Goal: Use online tool/utility: Utilize a website feature to perform a specific function

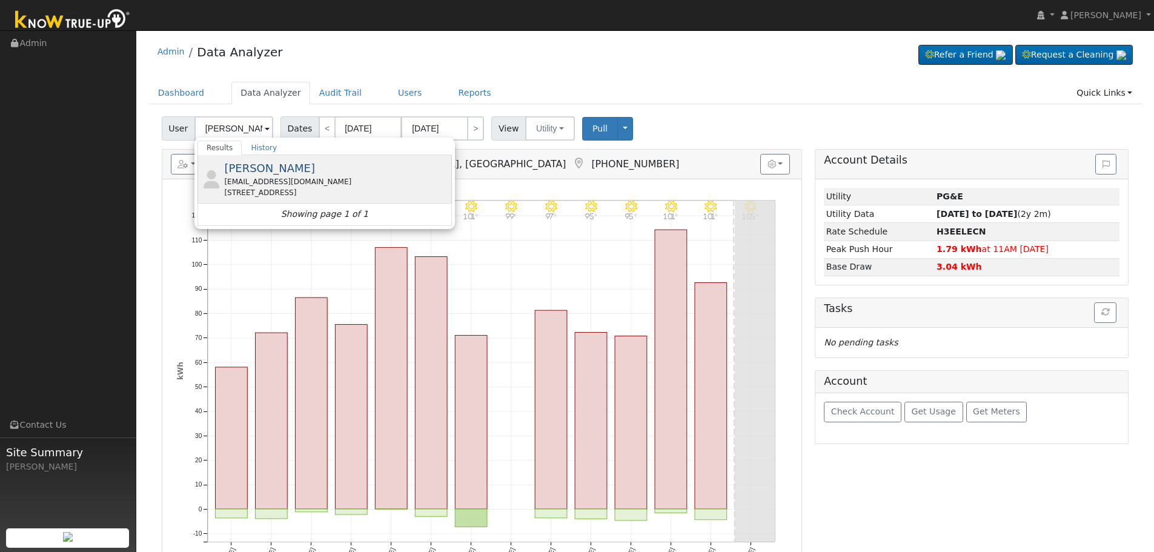
click at [245, 182] on div "[EMAIL_ADDRESS][DOMAIN_NAME]" at bounding box center [336, 181] width 225 height 11
type input "[PERSON_NAME]"
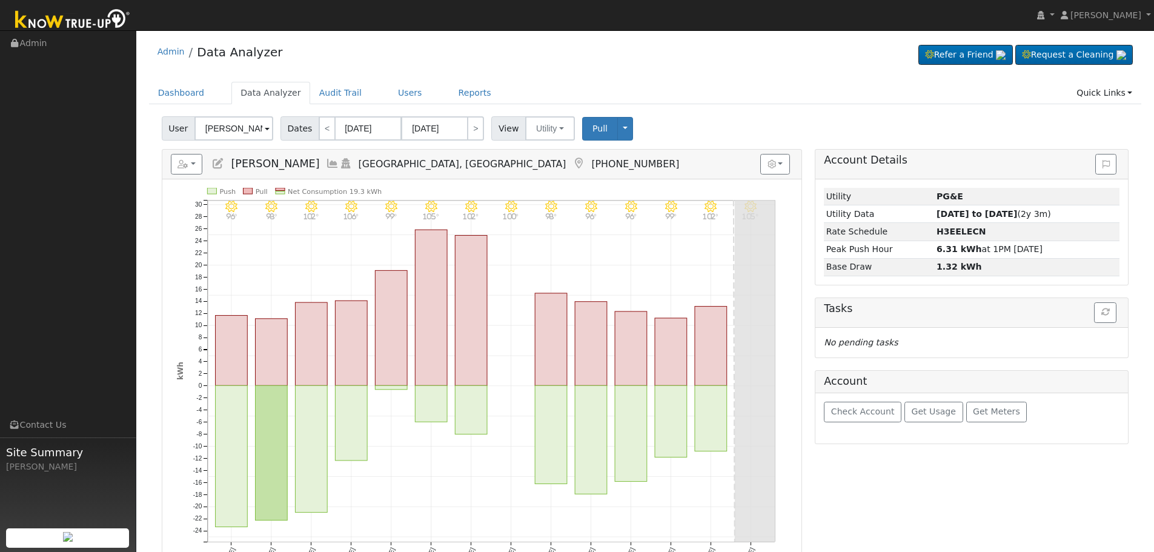
click at [326, 165] on icon at bounding box center [332, 163] width 13 height 11
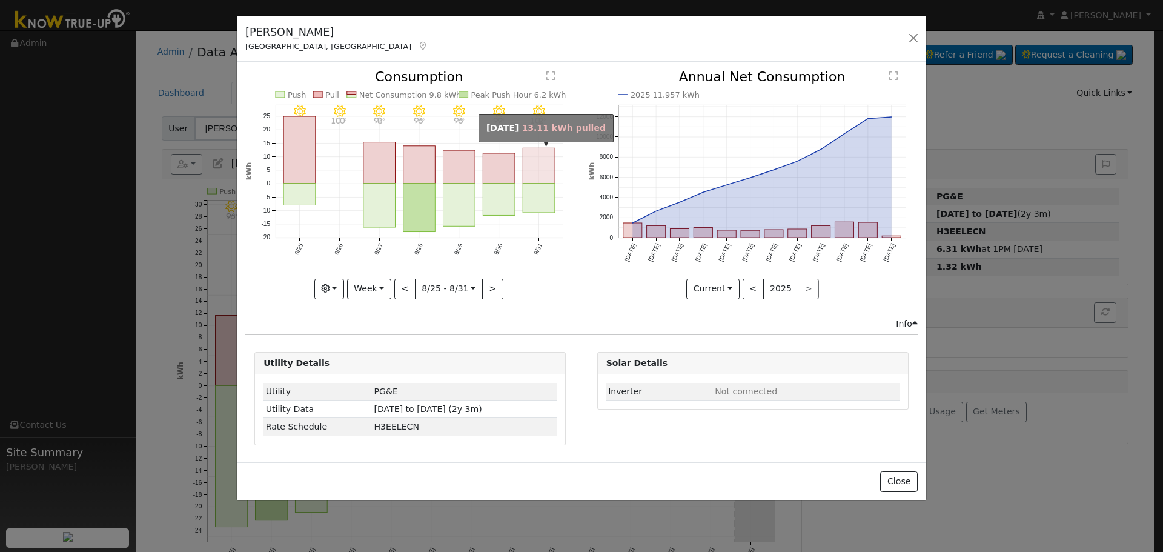
click at [529, 162] on rect "onclick=""" at bounding box center [539, 165] width 32 height 35
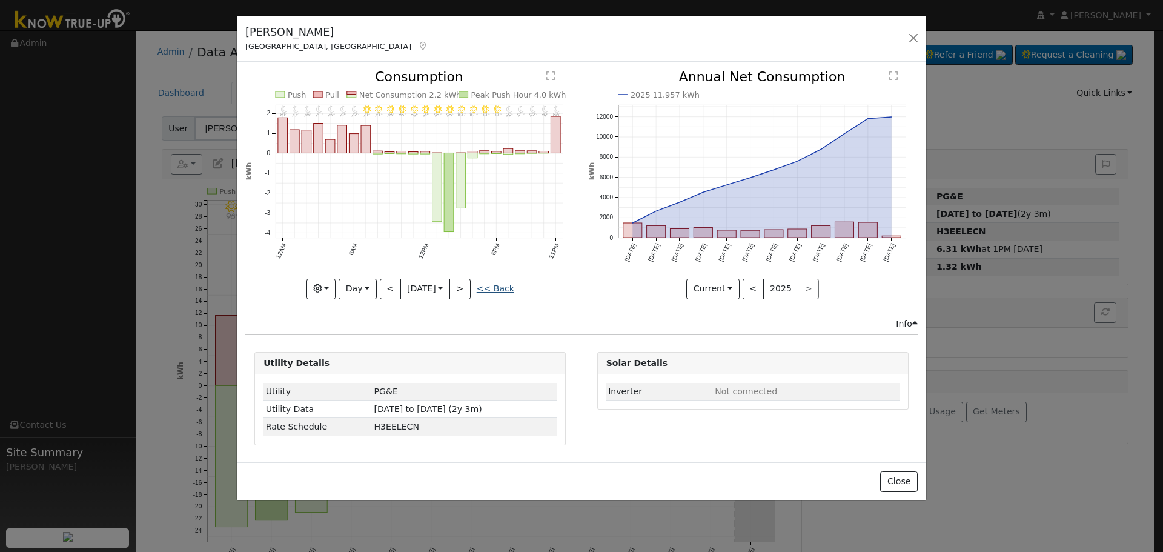
click at [495, 289] on link "<< Back" at bounding box center [496, 288] width 38 height 10
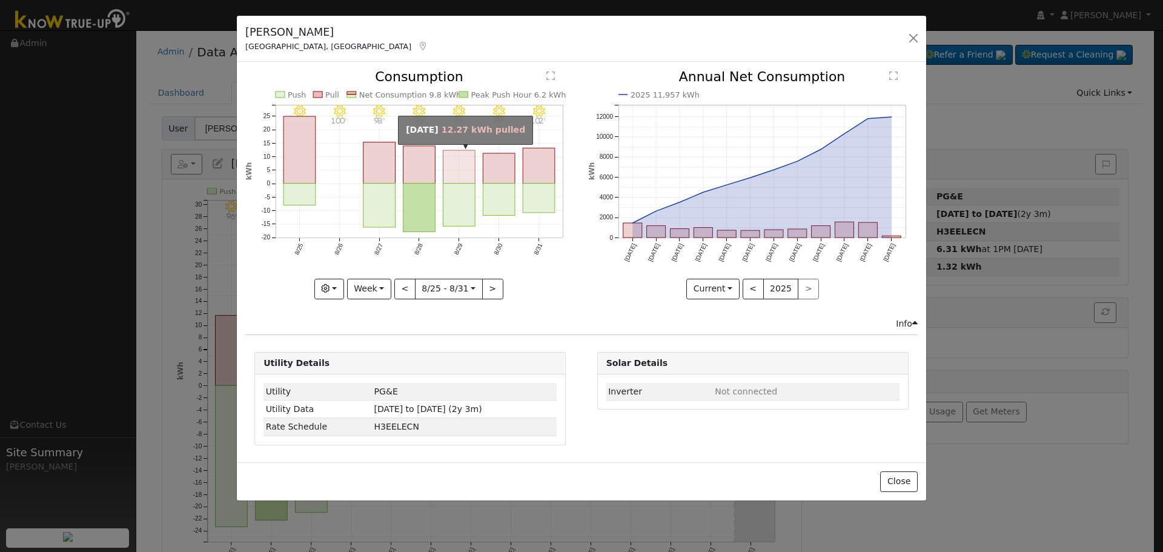
click at [458, 169] on rect "onclick=""" at bounding box center [459, 166] width 32 height 33
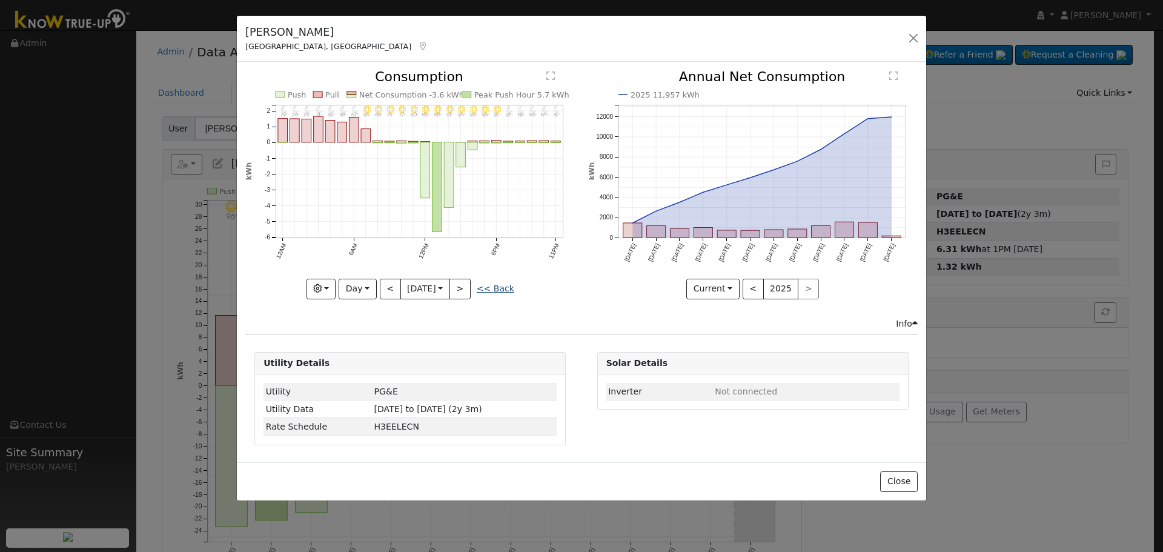
click at [498, 291] on link "<< Back" at bounding box center [496, 288] width 38 height 10
type input "[DATE]"
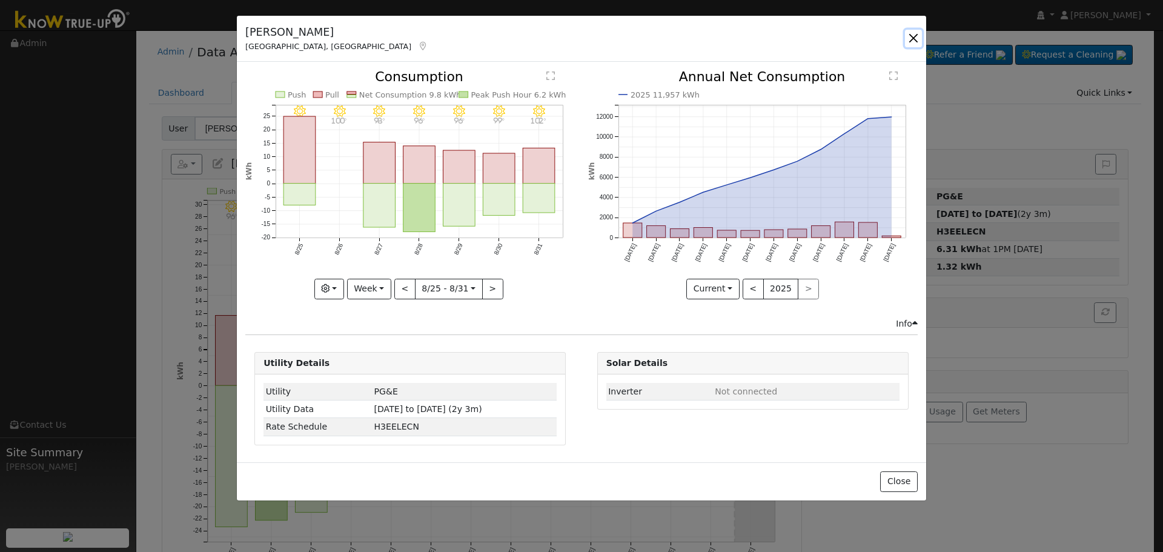
click at [909, 35] on button "button" at bounding box center [913, 38] width 17 height 17
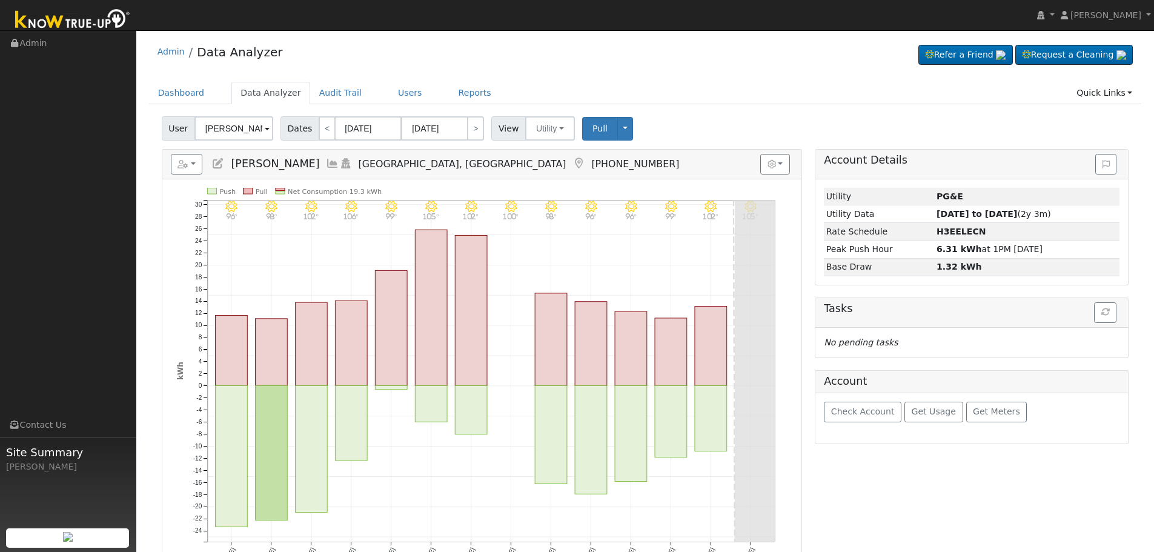
click at [284, 164] on h5 "Reports Scenario Health Check Energy Audit Account Timeline User Audit Trail In…" at bounding box center [482, 164] width 622 height 21
click at [326, 163] on icon at bounding box center [332, 163] width 13 height 11
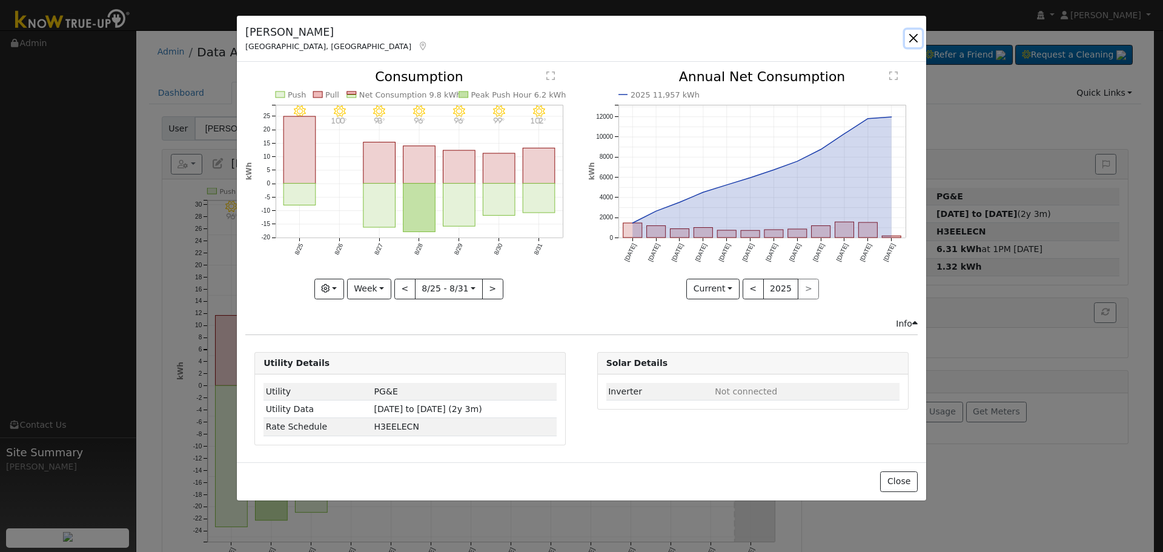
click at [913, 37] on button "button" at bounding box center [913, 38] width 17 height 17
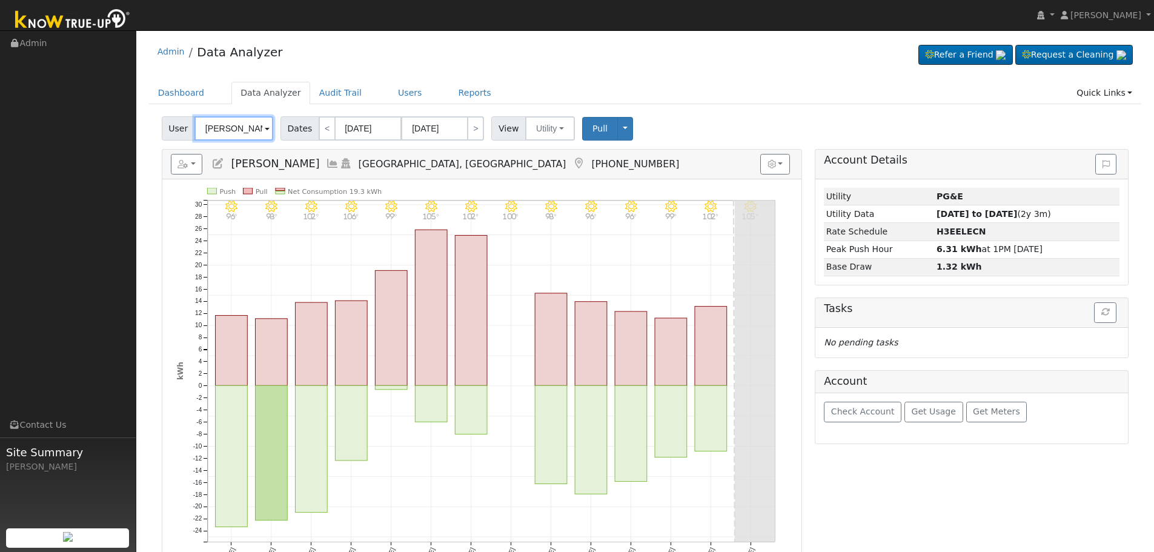
click at [236, 126] on input "[PERSON_NAME]" at bounding box center [233, 128] width 79 height 24
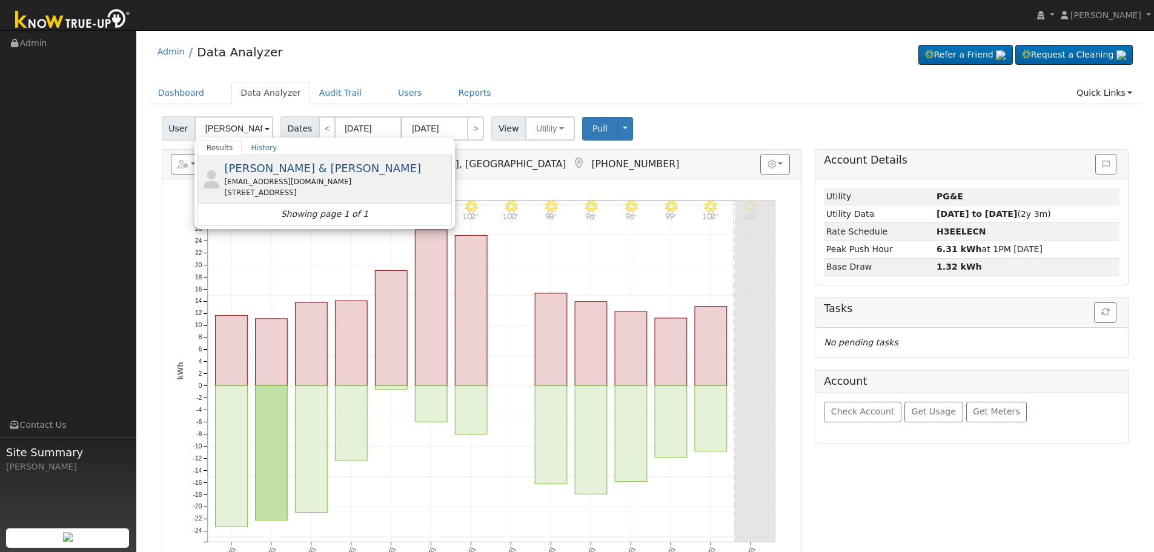
click at [270, 169] on span "[PERSON_NAME] & [PERSON_NAME]" at bounding box center [322, 168] width 197 height 13
type input "[PERSON_NAME] & [PERSON_NAME]"
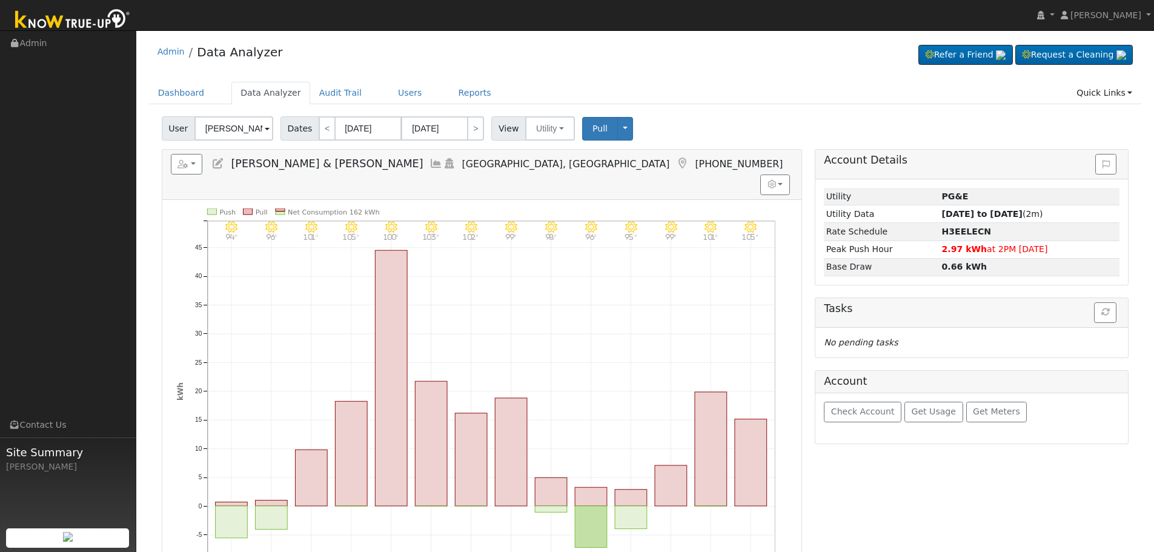
click at [429, 166] on icon at bounding box center [435, 163] width 13 height 11
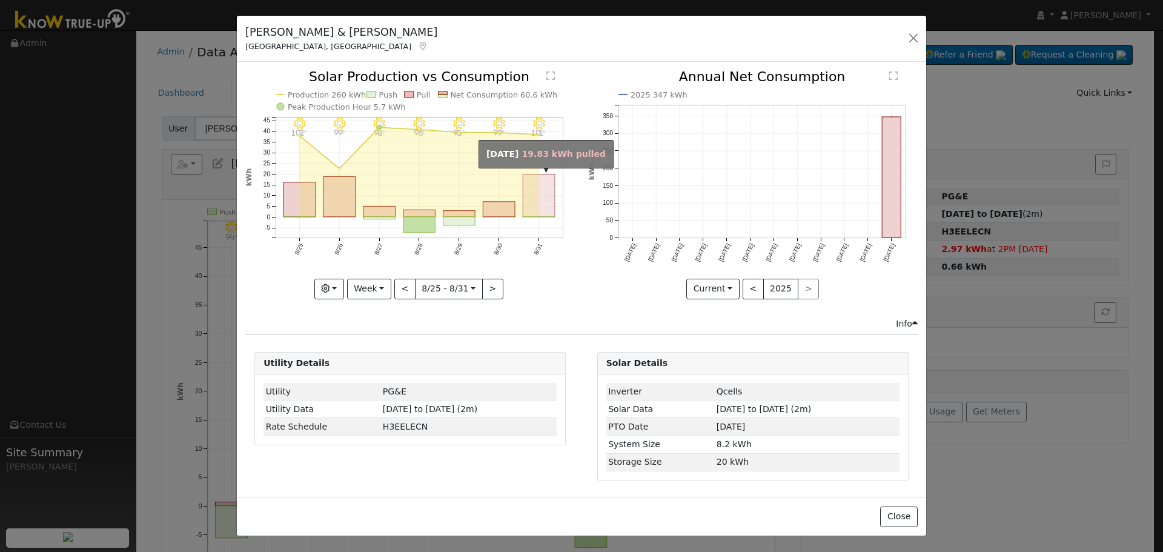
click at [540, 205] on rect "onclick=""" at bounding box center [539, 195] width 32 height 42
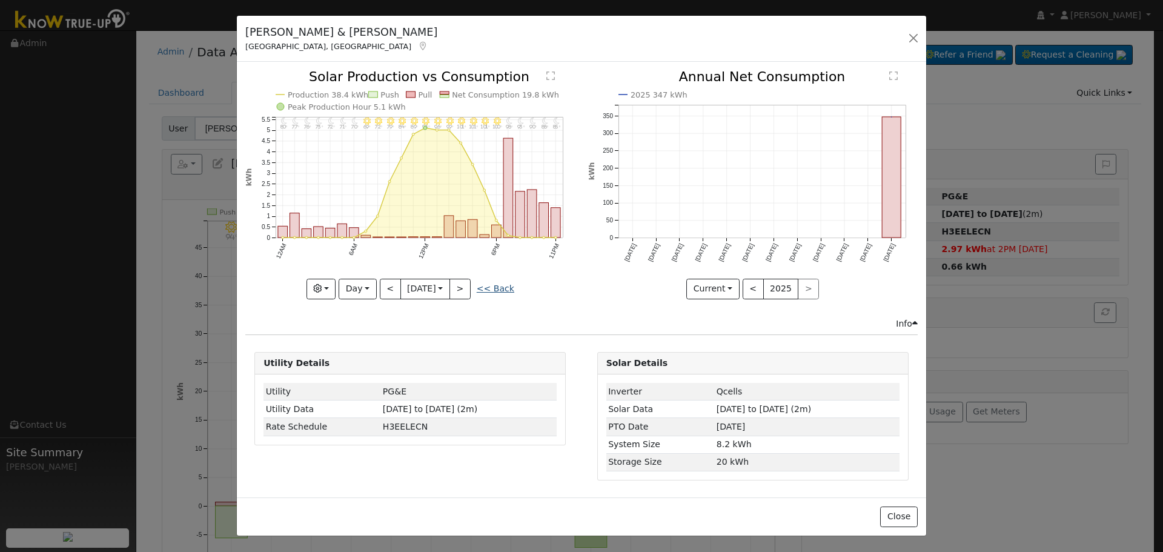
click at [492, 283] on link "<< Back" at bounding box center [496, 288] width 38 height 10
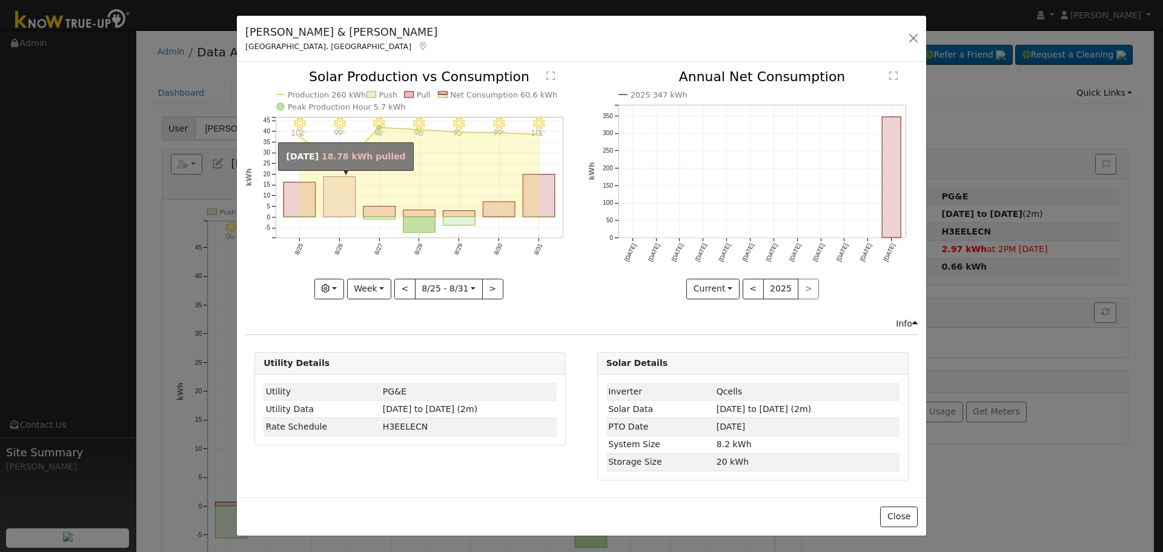
click at [343, 195] on rect "onclick=""" at bounding box center [339, 197] width 32 height 40
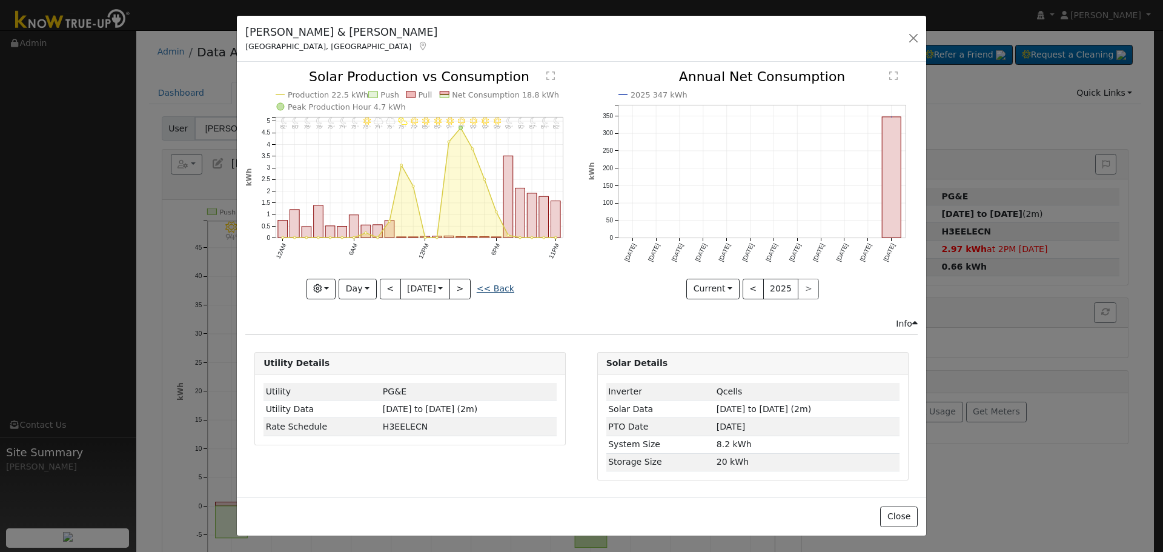
click at [483, 289] on link "<< Back" at bounding box center [496, 288] width 38 height 10
type input "[DATE]"
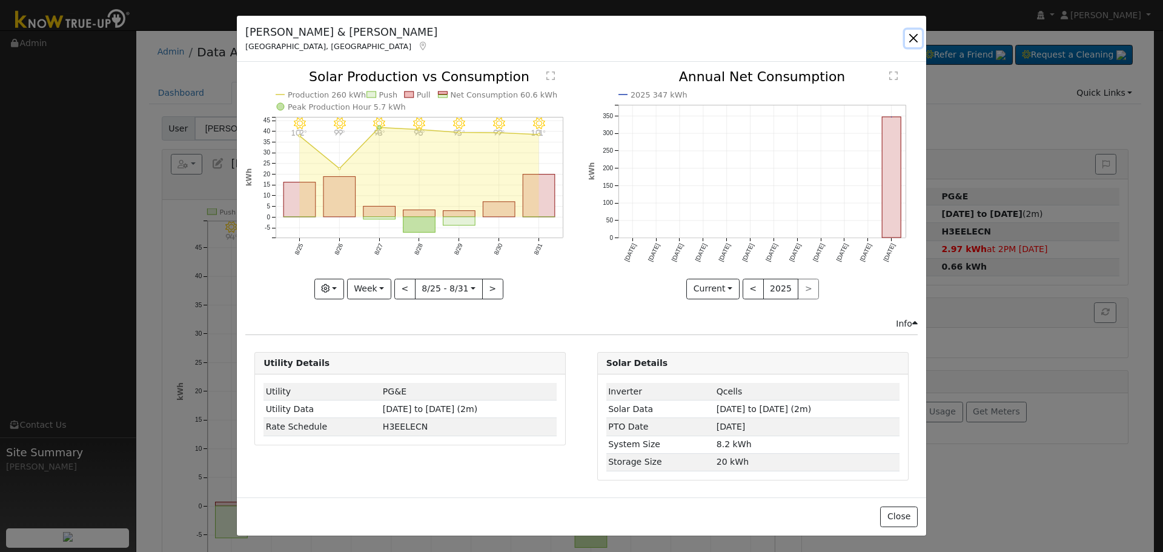
click at [907, 40] on button "button" at bounding box center [913, 38] width 17 height 17
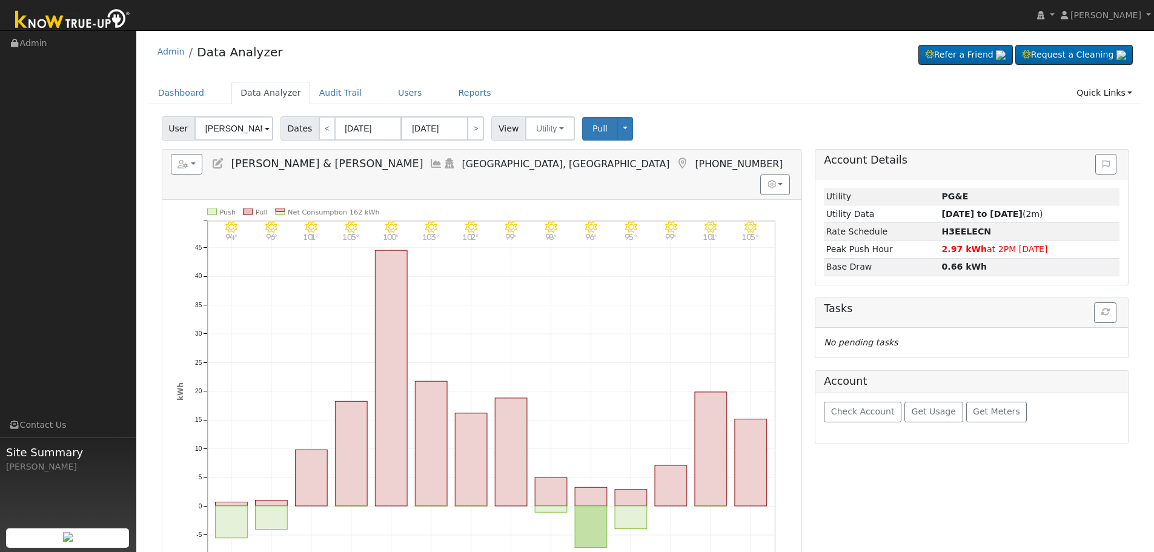
click at [429, 164] on icon at bounding box center [435, 163] width 13 height 11
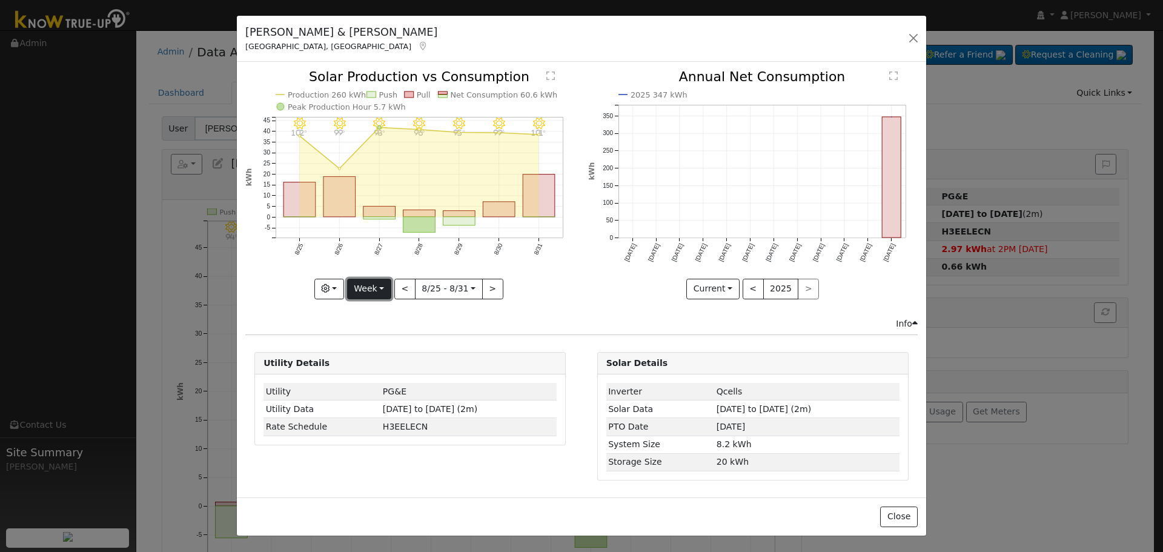
click at [372, 286] on button "Week" at bounding box center [369, 289] width 44 height 21
click at [384, 349] on link "Month" at bounding box center [390, 347] width 84 height 17
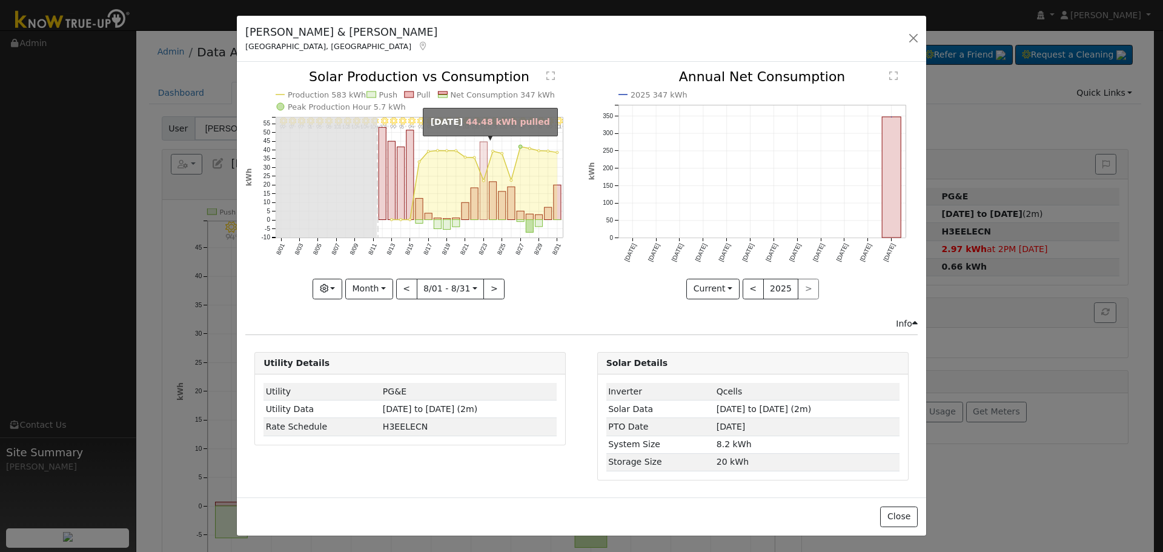
click at [483, 201] on rect "onclick=""" at bounding box center [483, 181] width 7 height 78
type input "[DATE]"
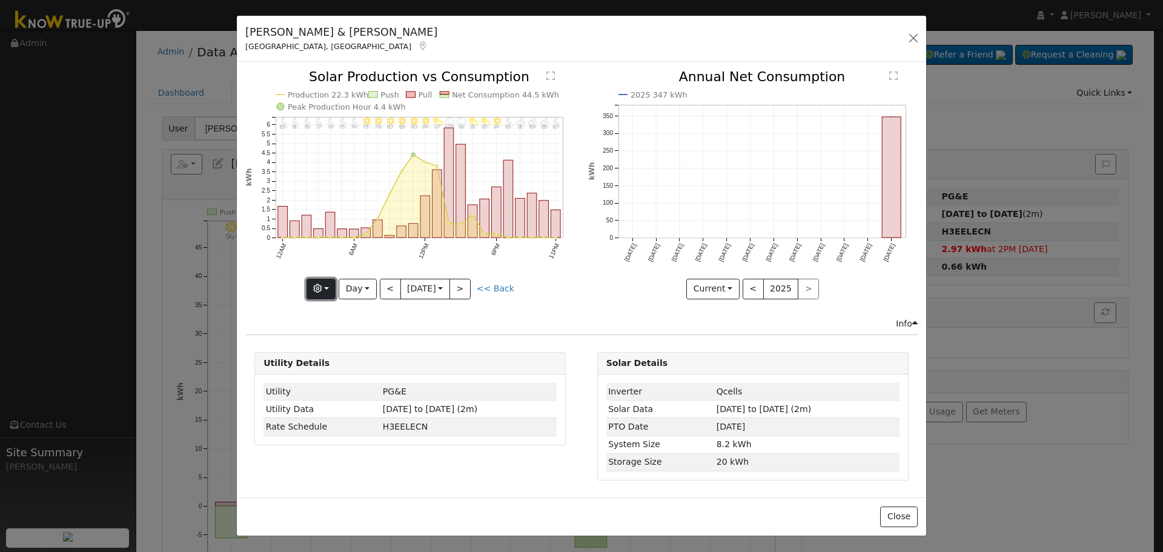
click at [334, 281] on button "button" at bounding box center [321, 289] width 30 height 21
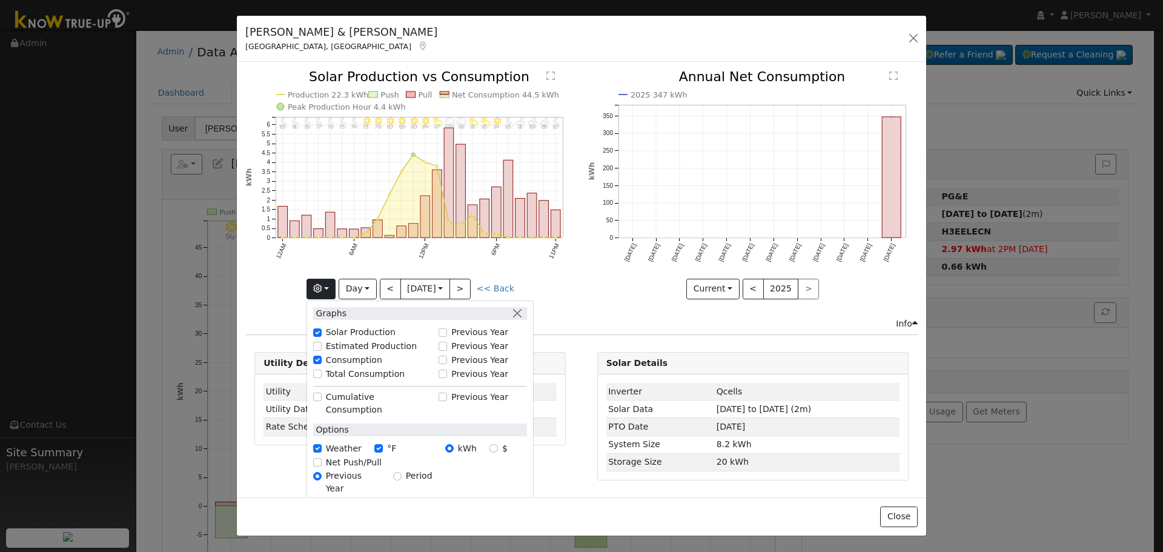
click at [389, 375] on label "Total Consumption" at bounding box center [365, 374] width 79 height 13
click at [322, 375] on input "Total Consumption" at bounding box center [317, 373] width 8 height 8
checkbox input "true"
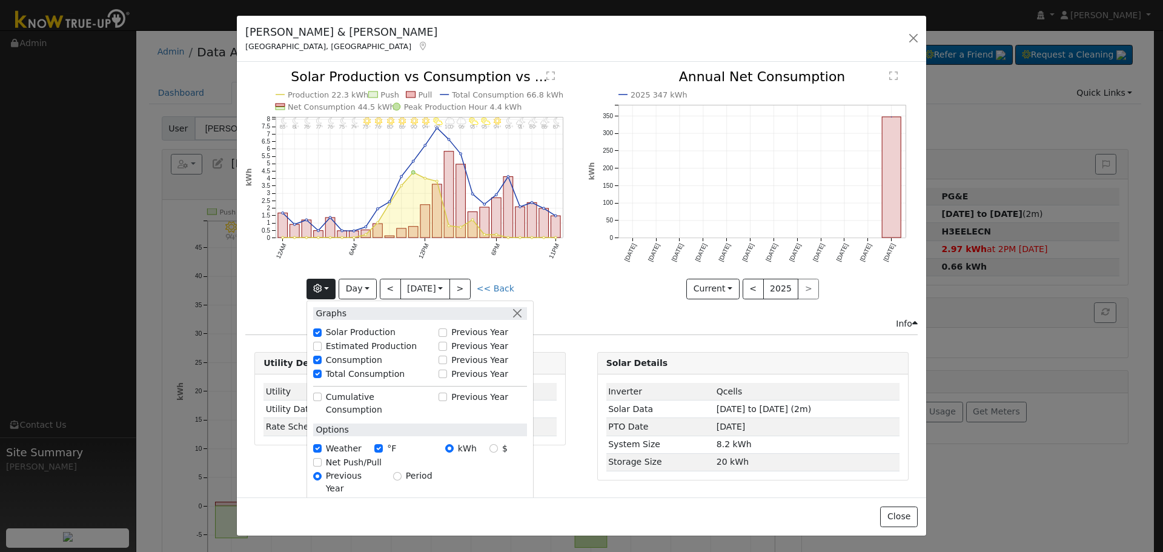
click at [286, 309] on div "11PM - MostlyClear 87° 10PM - PartlyCloudy 88° 9PM - PartlyCloudy 89° 8PM - Par…" at bounding box center [410, 193] width 342 height 246
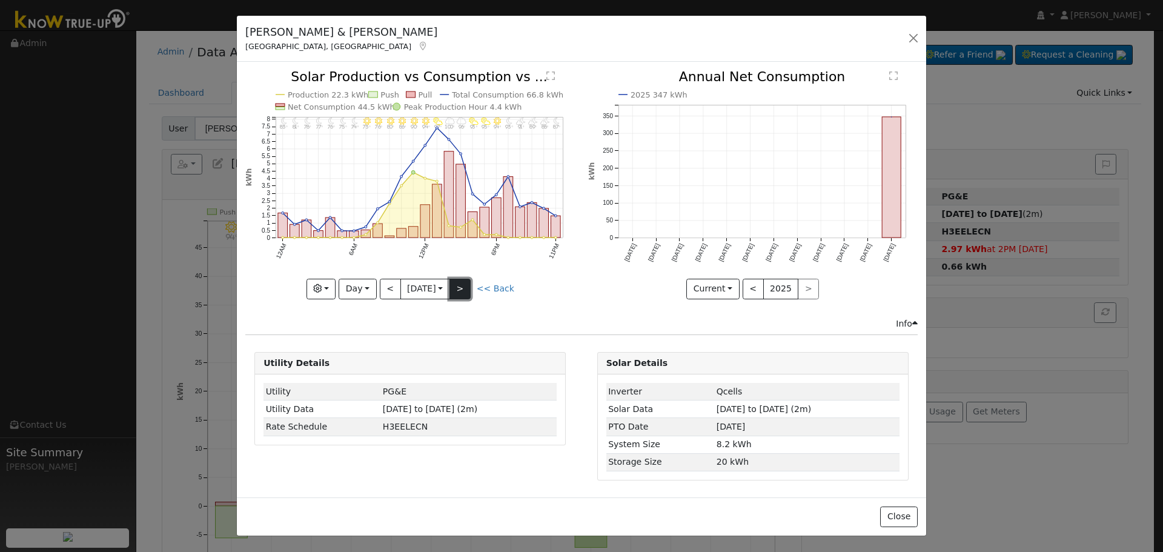
click at [468, 283] on button ">" at bounding box center [459, 289] width 21 height 21
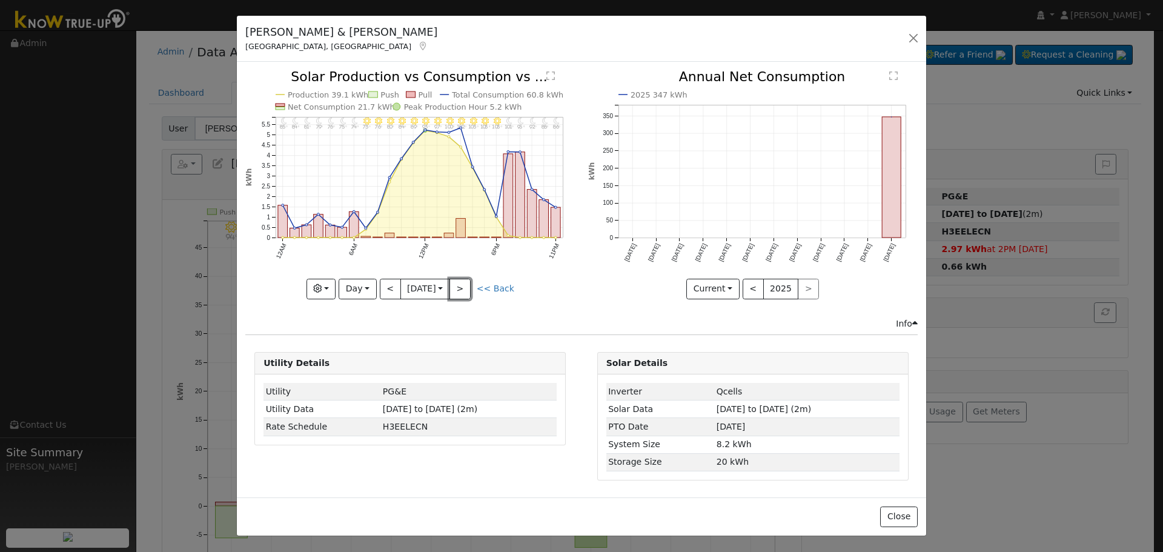
click at [468, 284] on button ">" at bounding box center [459, 289] width 21 height 21
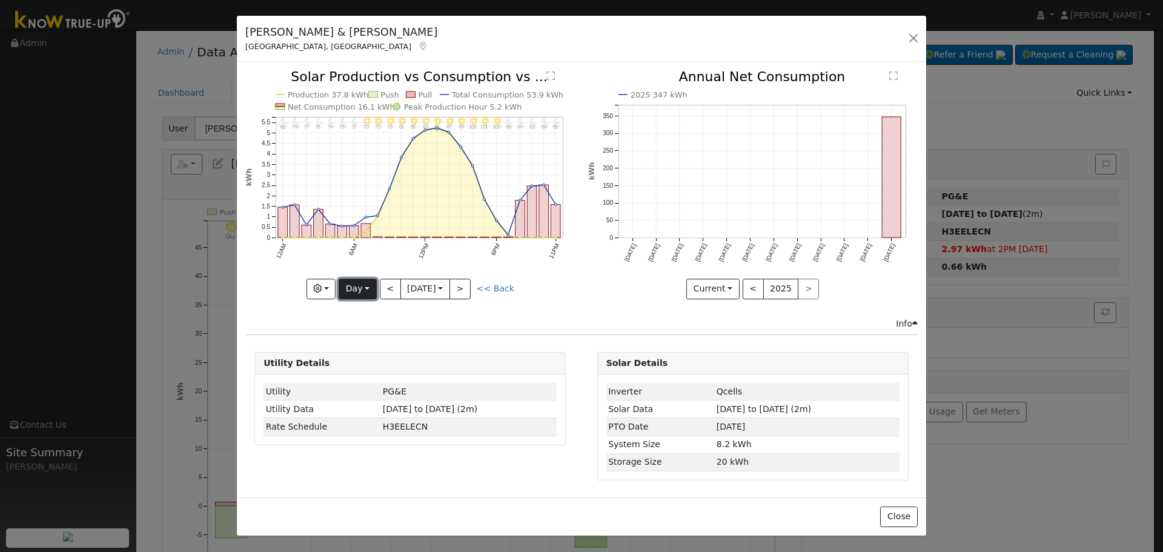
click at [354, 294] on button "Day" at bounding box center [358, 289] width 38 height 21
click at [368, 360] on link "Year" at bounding box center [381, 364] width 84 height 17
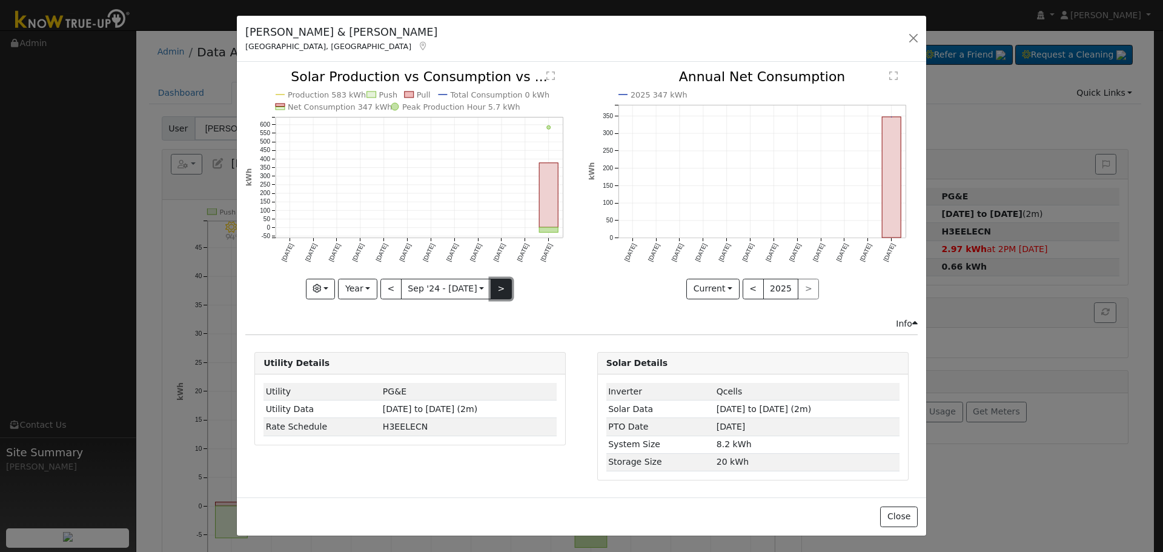
click at [501, 285] on button ">" at bounding box center [501, 289] width 21 height 21
click at [393, 279] on button "<" at bounding box center [390, 289] width 21 height 21
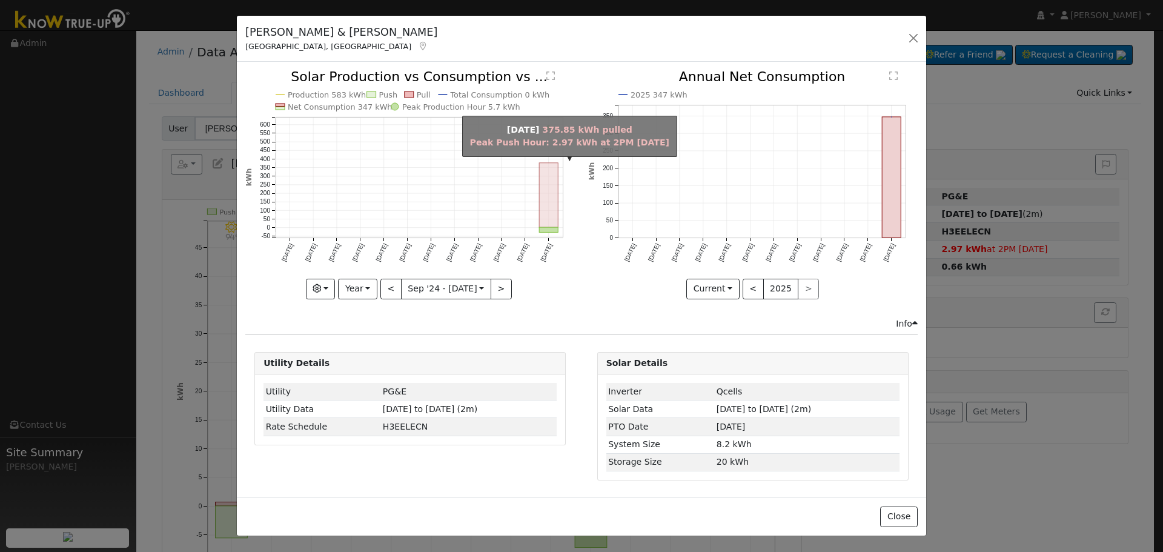
click at [552, 189] on rect "onclick=""" at bounding box center [549, 195] width 19 height 64
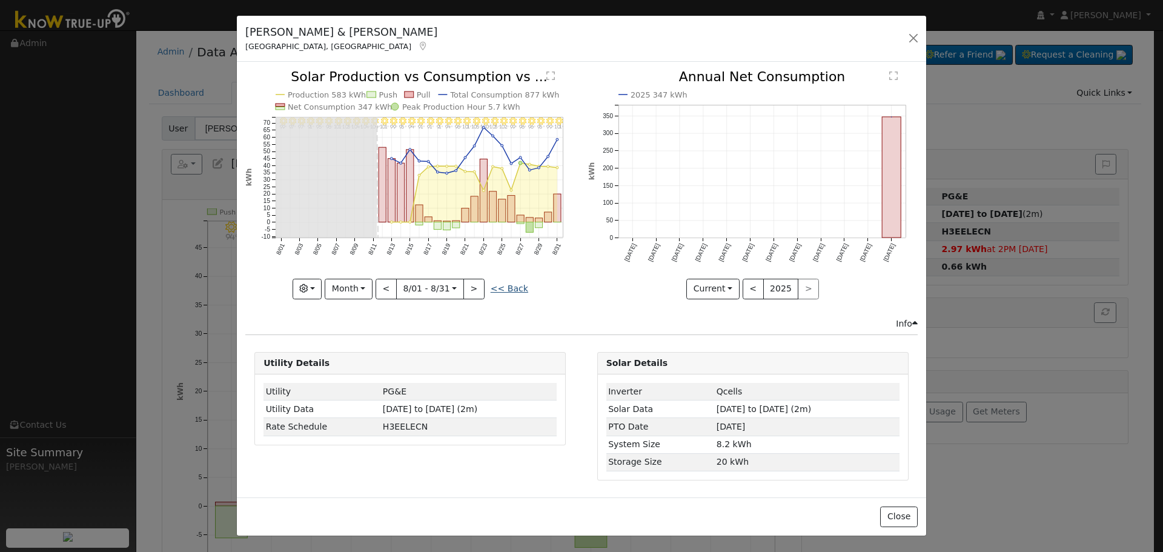
click at [520, 288] on link "<< Back" at bounding box center [510, 288] width 38 height 10
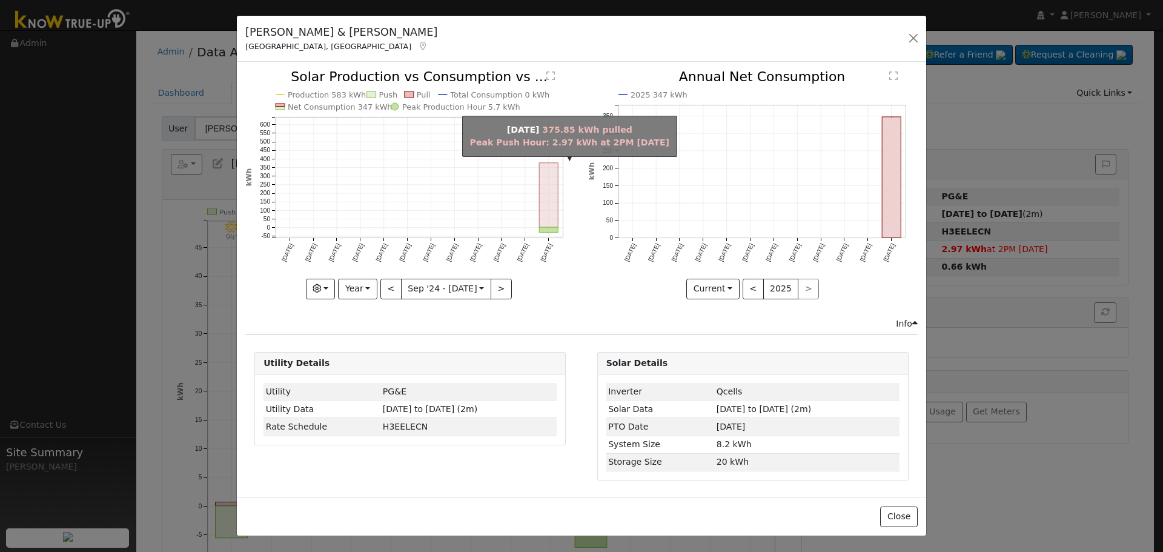
click at [551, 197] on rect "onclick=""" at bounding box center [549, 195] width 19 height 64
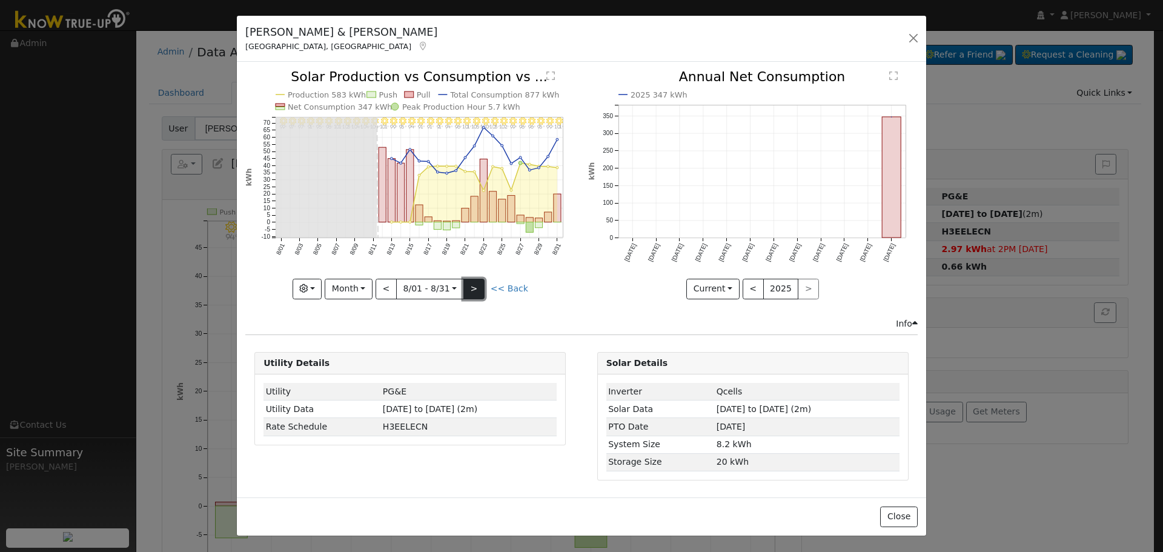
click at [479, 287] on button ">" at bounding box center [473, 289] width 21 height 21
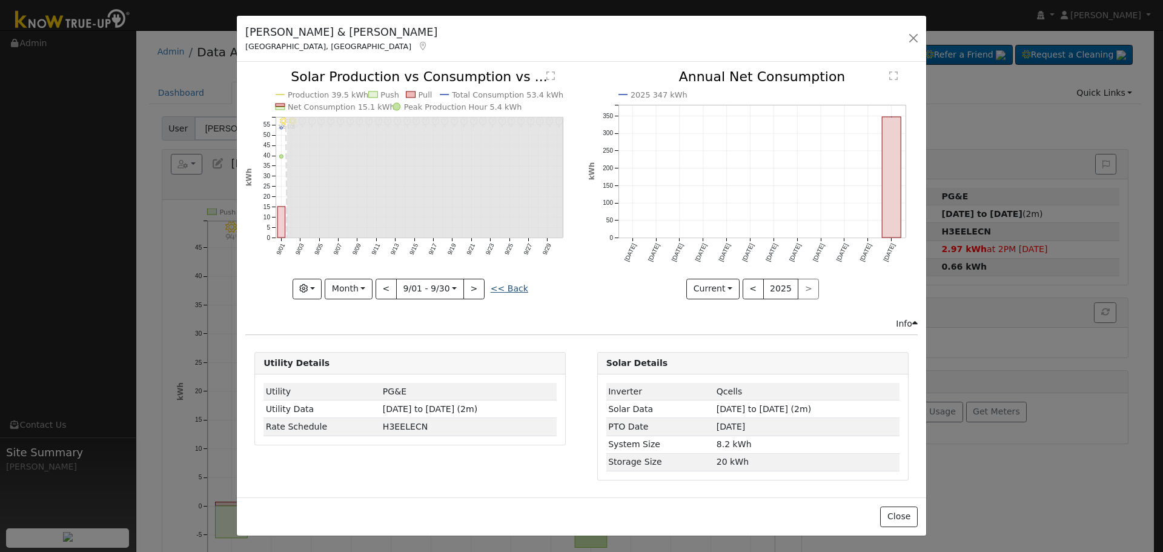
click at [507, 289] on link "<< Back" at bounding box center [510, 288] width 38 height 10
type input "[DATE]"
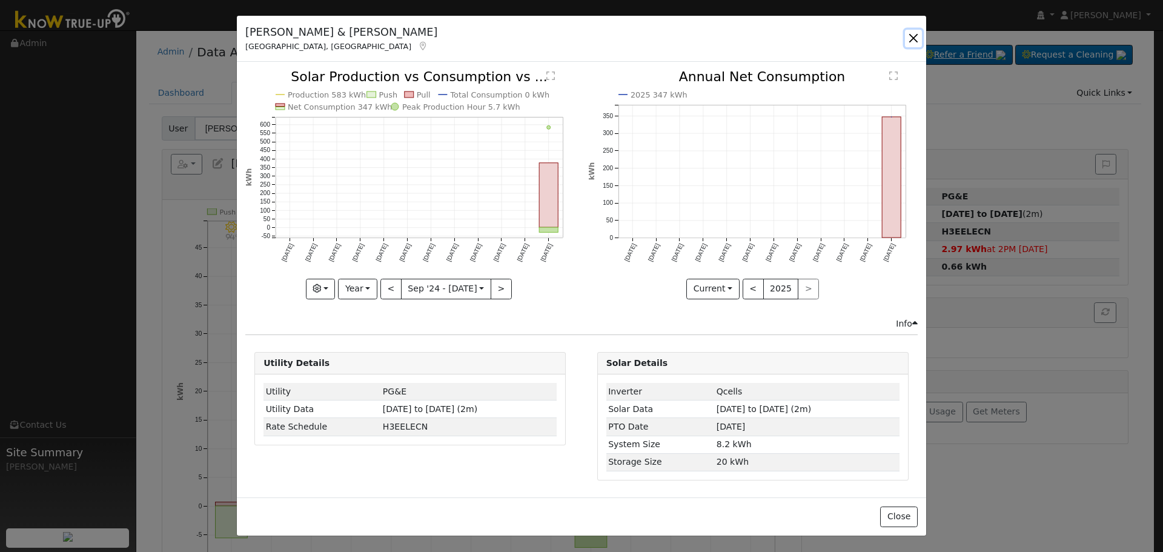
drag, startPoint x: 910, startPoint y: 41, endPoint x: 904, endPoint y: 44, distance: 6.8
click at [909, 42] on button "button" at bounding box center [913, 38] width 17 height 17
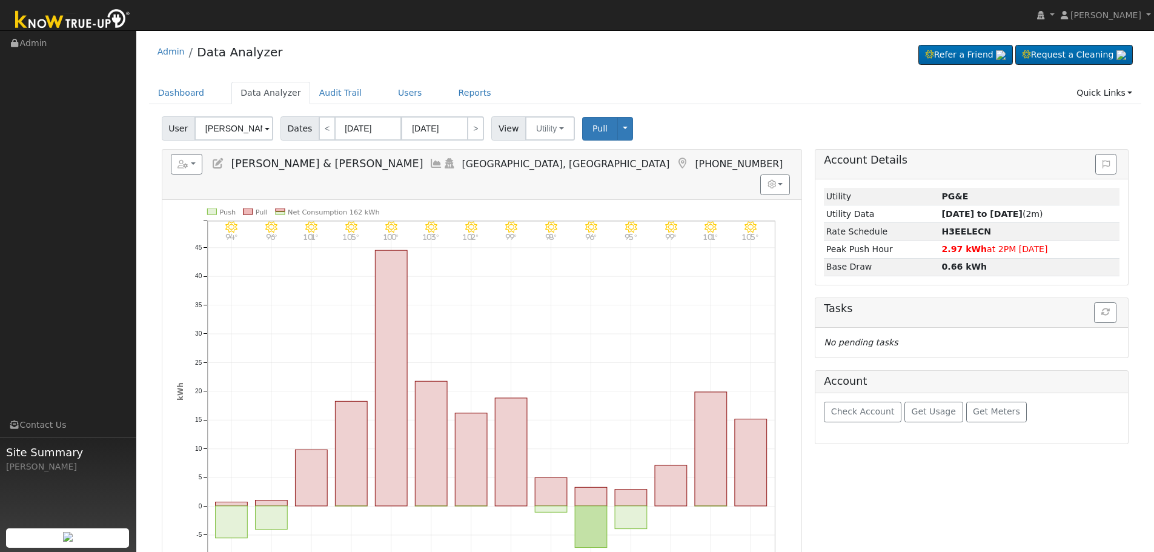
click at [429, 164] on icon at bounding box center [435, 163] width 13 height 11
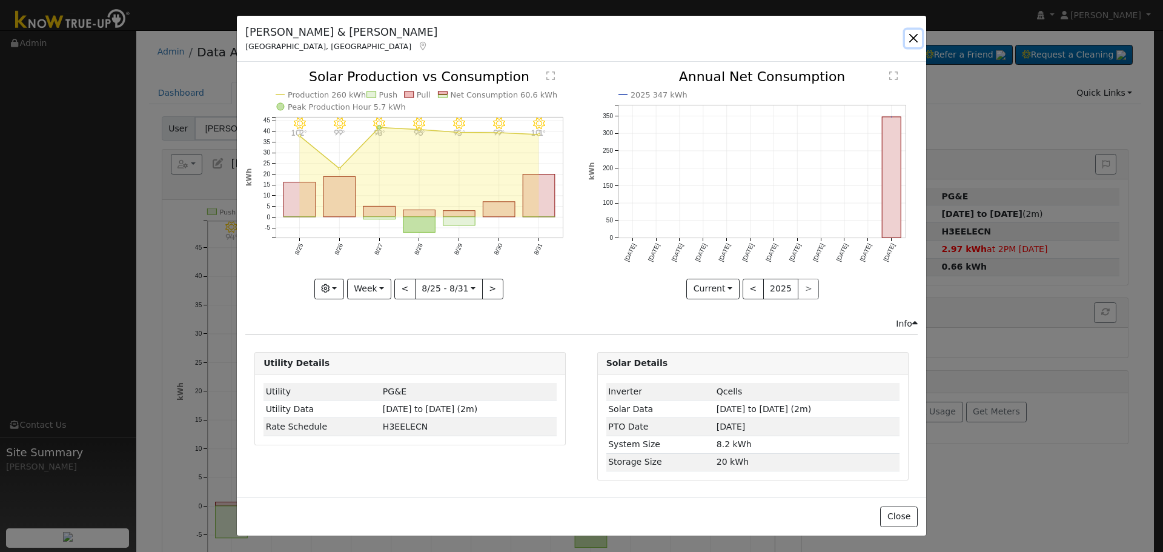
click at [910, 34] on button "button" at bounding box center [913, 38] width 17 height 17
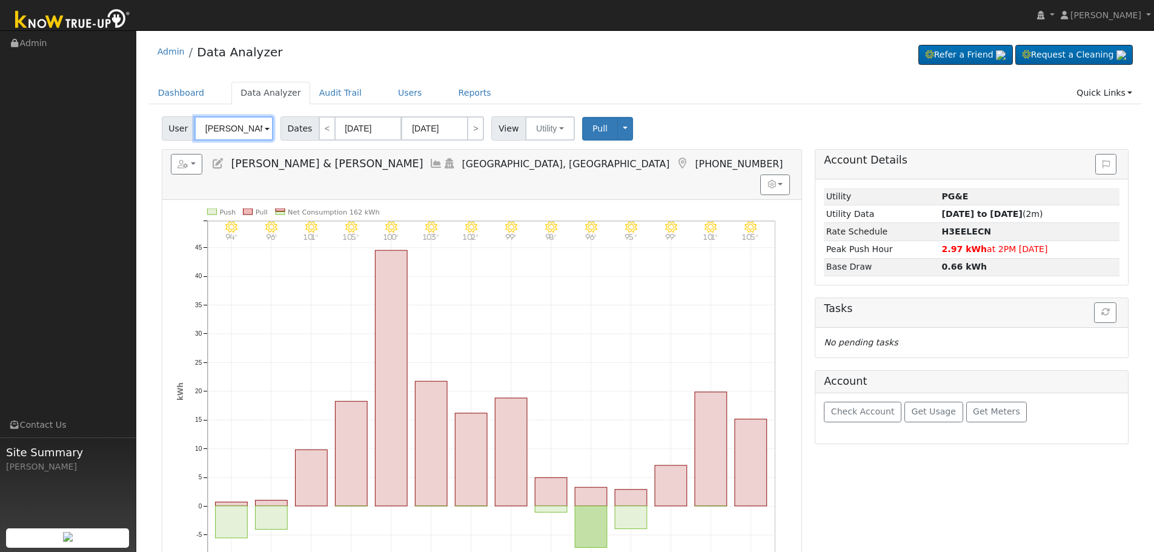
click at [231, 128] on input "[PERSON_NAME] & [PERSON_NAME]" at bounding box center [233, 128] width 79 height 24
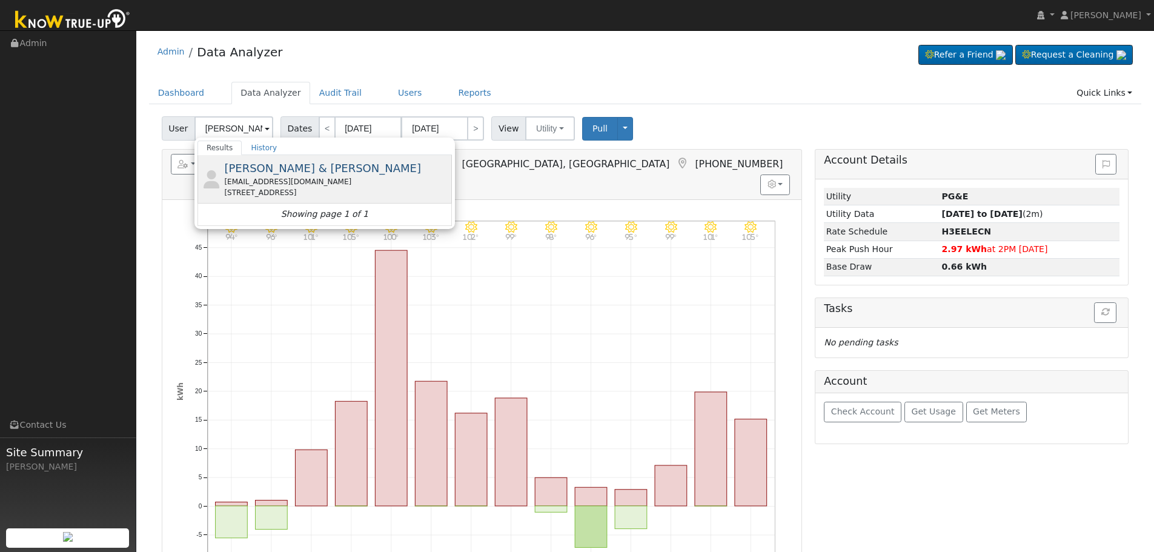
click at [290, 184] on div "[EMAIL_ADDRESS][DOMAIN_NAME]" at bounding box center [336, 181] width 225 height 11
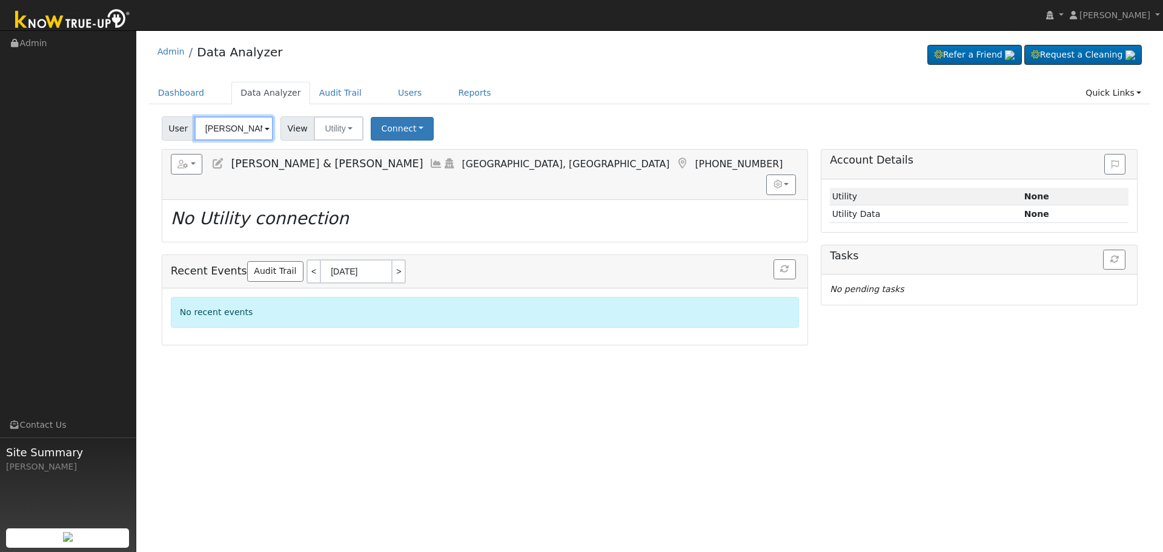
click at [236, 125] on input "[PERSON_NAME] & [PERSON_NAME]" at bounding box center [233, 128] width 79 height 24
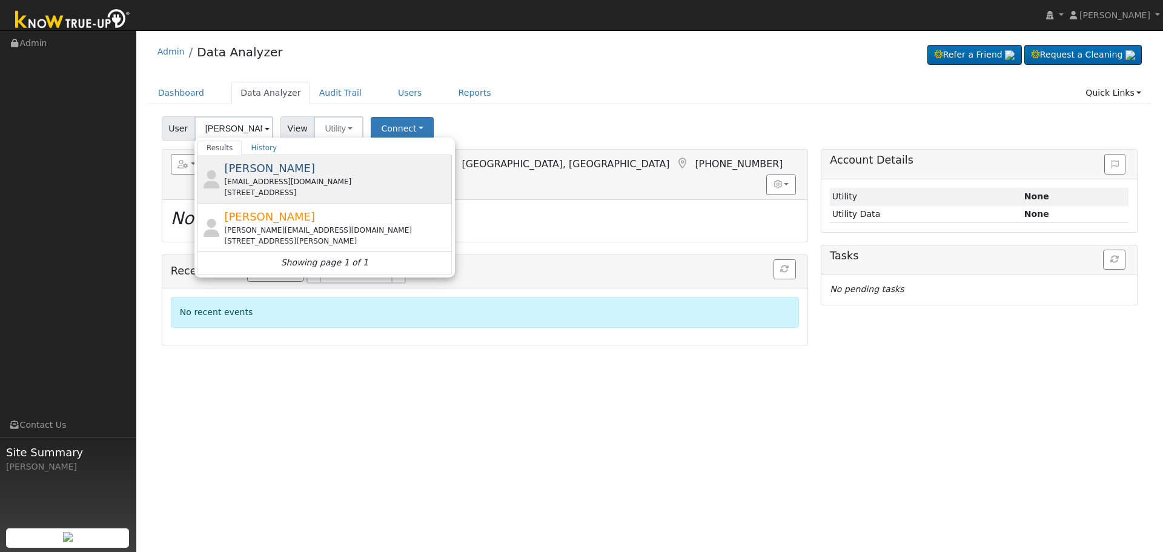
click at [296, 184] on div "[EMAIL_ADDRESS][DOMAIN_NAME]" at bounding box center [336, 181] width 225 height 11
type input "[PERSON_NAME]"
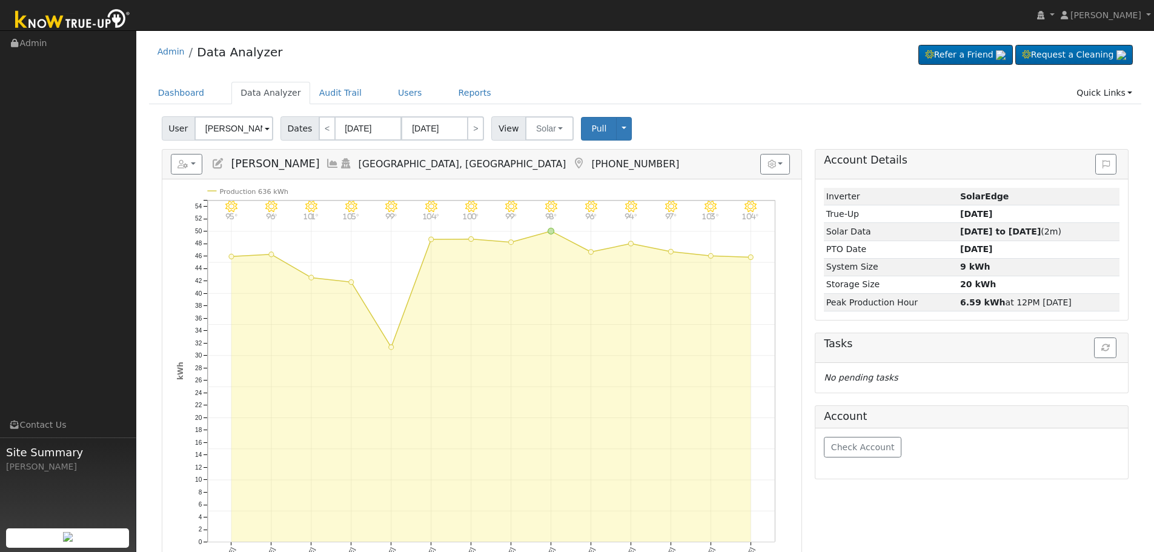
click at [326, 164] on icon at bounding box center [332, 163] width 13 height 11
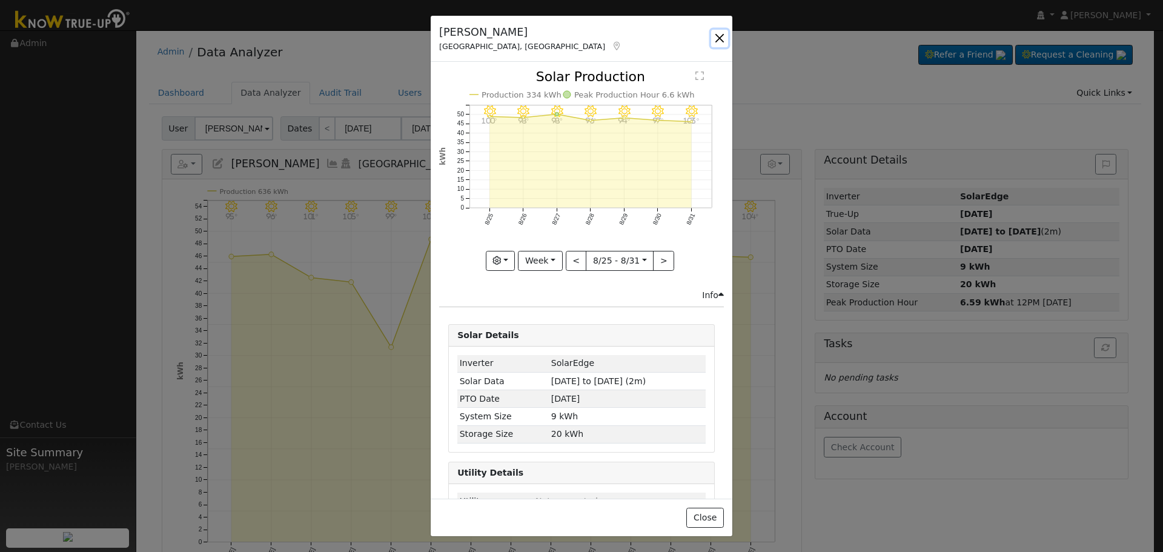
click at [725, 42] on button "button" at bounding box center [719, 38] width 17 height 17
